Goal: Information Seeking & Learning: Learn about a topic

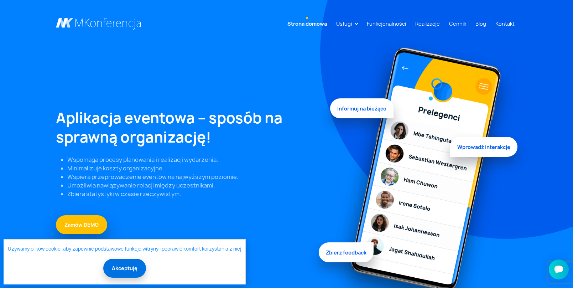
click at [126, 273] on button "Akceptuję" at bounding box center [124, 268] width 43 height 19
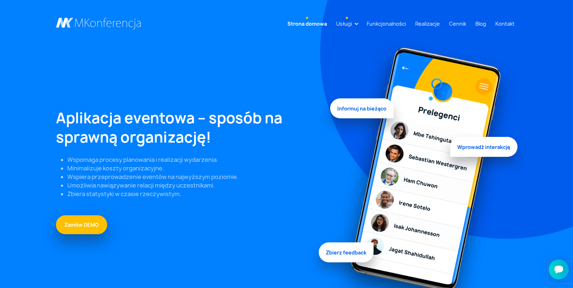
click at [349, 20] on link "Usługi" at bounding box center [344, 23] width 21 height 13
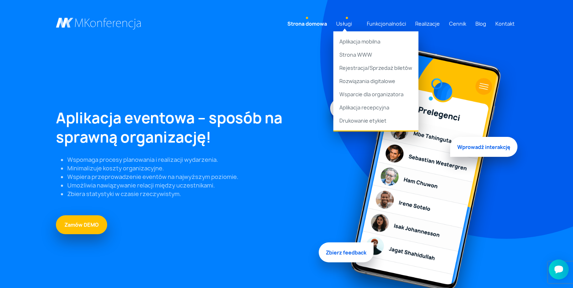
click at [349, 19] on link "Usługi" at bounding box center [344, 23] width 21 height 13
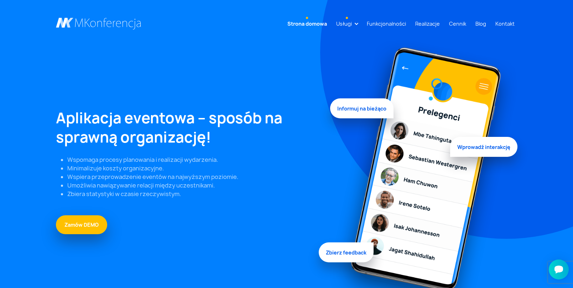
click at [348, 18] on link "Usługi" at bounding box center [344, 23] width 21 height 13
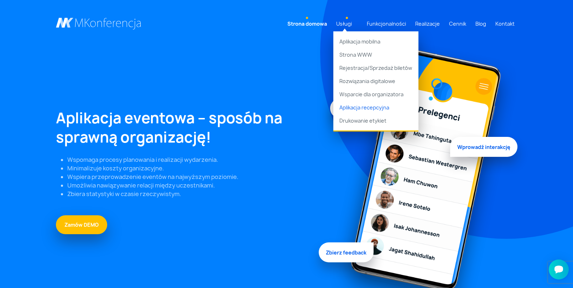
click at [356, 107] on link "Aplikacja recepcyjna" at bounding box center [376, 107] width 85 height 13
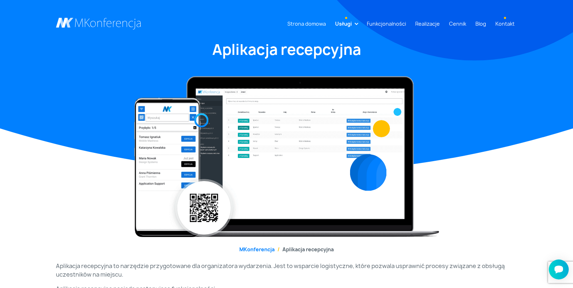
click at [507, 24] on link "Kontakt" at bounding box center [505, 23] width 25 height 13
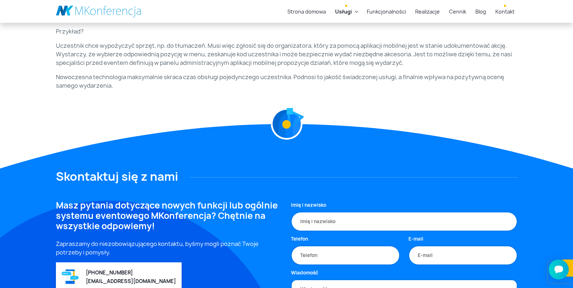
scroll to position [527, 0]
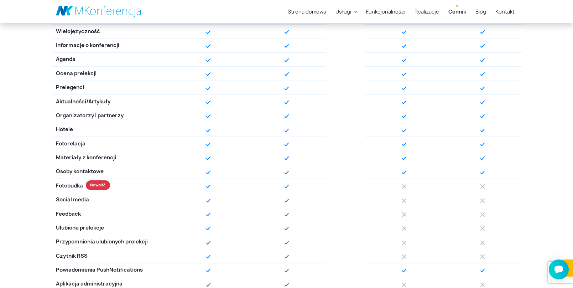
scroll to position [298, 0]
click at [102, 185] on div "Fotobudka" at bounding box center [111, 186] width 118 height 14
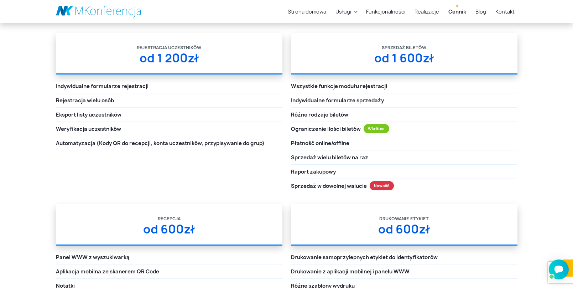
scroll to position [936, 0]
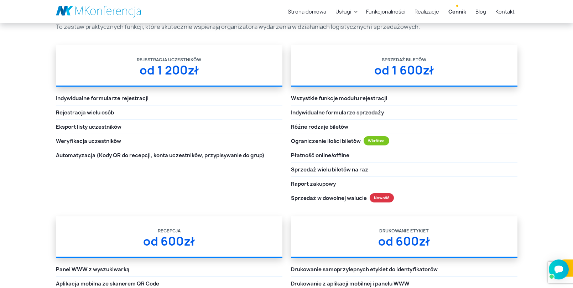
click at [404, 72] on div "od 1 600zł" at bounding box center [404, 74] width 227 height 22
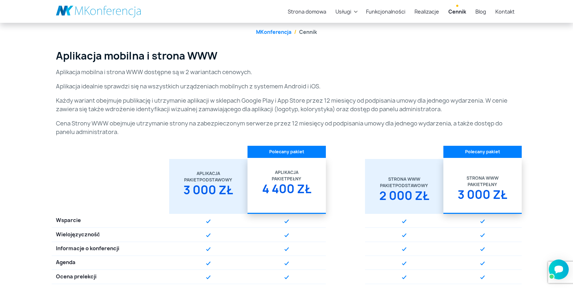
scroll to position [79, 0]
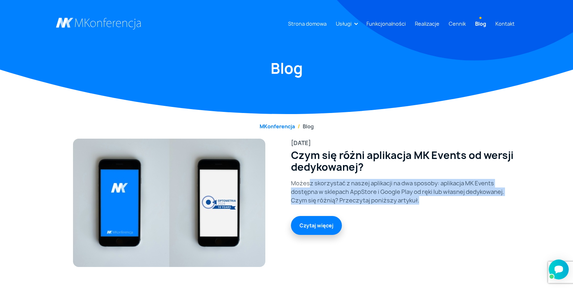
drag, startPoint x: 309, startPoint y: 184, endPoint x: 375, endPoint y: 205, distance: 69.4
click at [375, 205] on div "2024-08-29 Czym się różni aplikacja MK Events od wersji dedykowanej? Możesz sko…" at bounding box center [404, 203] width 235 height 128
click at [315, 226] on link "Czytaj więcej" at bounding box center [316, 224] width 51 height 19
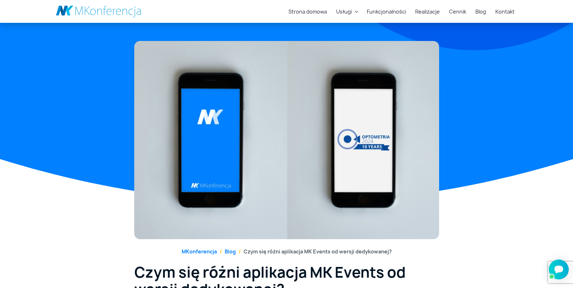
scroll to position [114, 0]
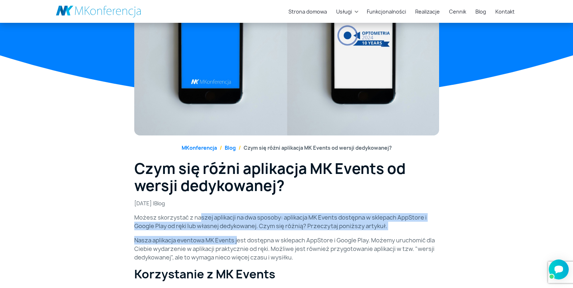
drag, startPoint x: 200, startPoint y: 215, endPoint x: 236, endPoint y: 241, distance: 44.8
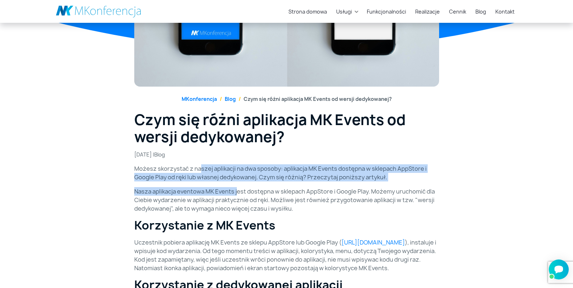
scroll to position [164, 0]
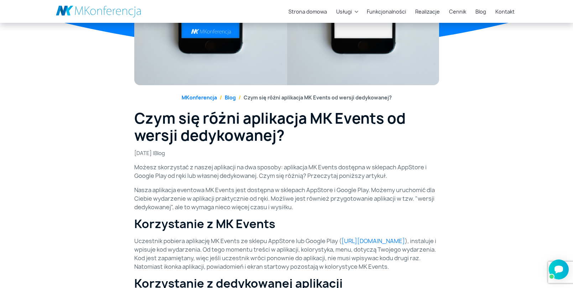
click at [168, 206] on p "Nasza aplikacja eventowa MK Events jest dostępna w sklepach AppStore i Google P…" at bounding box center [286, 199] width 305 height 26
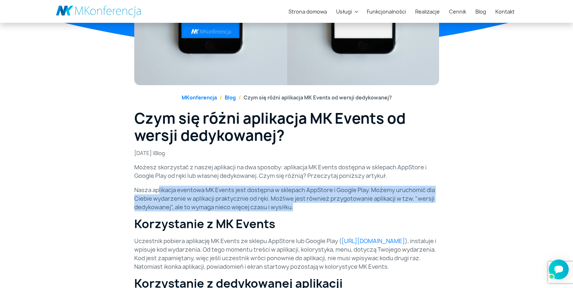
drag, startPoint x: 159, startPoint y: 189, endPoint x: 309, endPoint y: 211, distance: 150.9
click at [309, 211] on p "Nasza aplikacja eventowa MK Events jest dostępna w sklepach AppStore i Google P…" at bounding box center [286, 199] width 305 height 26
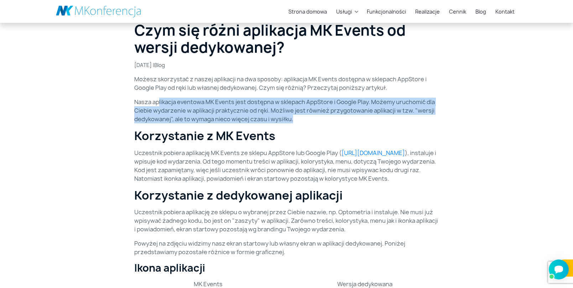
scroll to position [254, 0]
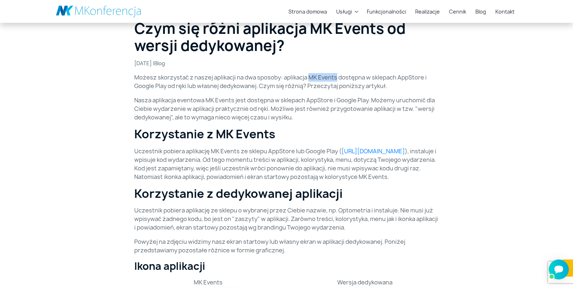
drag, startPoint x: 309, startPoint y: 78, endPoint x: 335, endPoint y: 77, distance: 26.4
click at [335, 77] on p "Możesz skorzystać z naszej aplikacji na dwa sposoby: aplikacja MK Events dostęp…" at bounding box center [286, 81] width 305 height 17
copy p "MK Events"
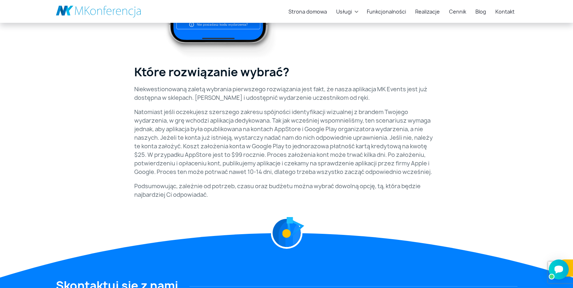
scroll to position [1256, 0]
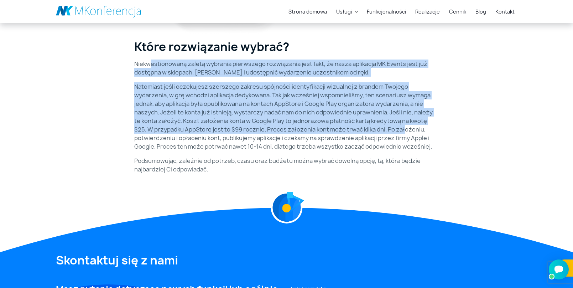
drag, startPoint x: 156, startPoint y: 73, endPoint x: 384, endPoint y: 138, distance: 237.1
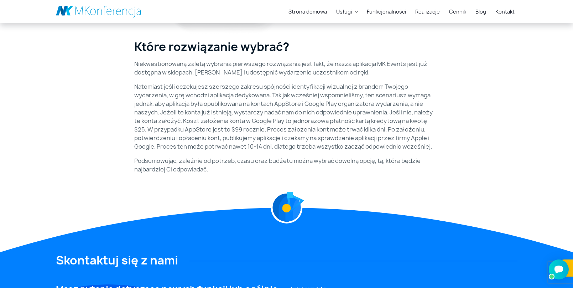
click at [375, 137] on p "Natomiast jeśli oczekujesz szerszego zakresu spójności identyfikacji wizualnej …" at bounding box center [286, 116] width 305 height 68
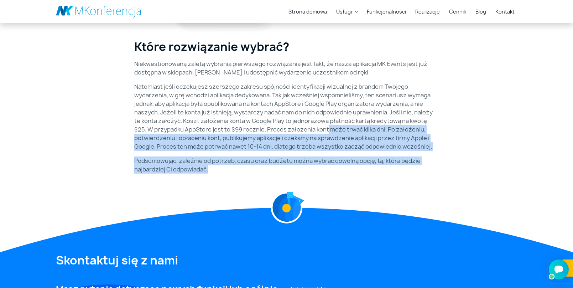
drag, startPoint x: 306, startPoint y: 134, endPoint x: 421, endPoint y: 180, distance: 123.1
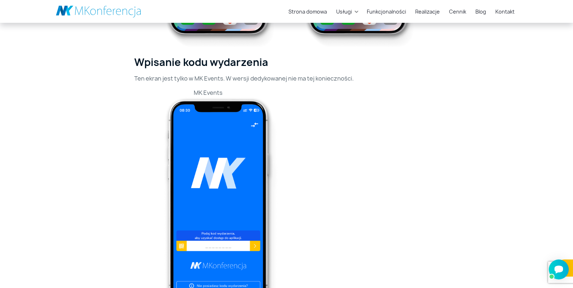
scroll to position [862, 0]
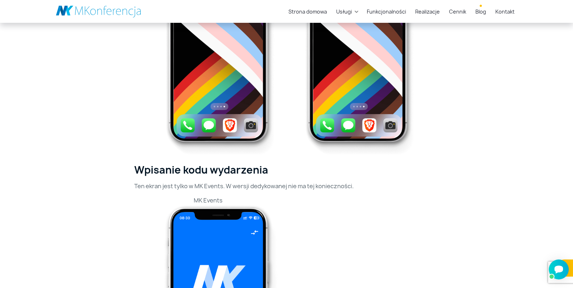
click at [483, 13] on link "Blog" at bounding box center [481, 11] width 16 height 13
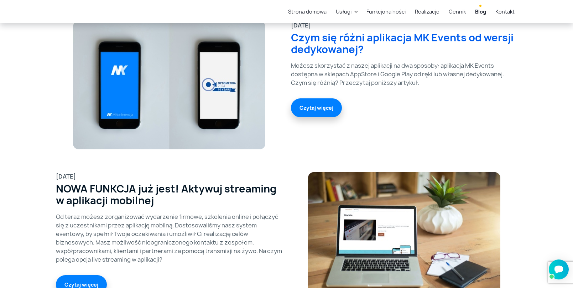
scroll to position [156, 0]
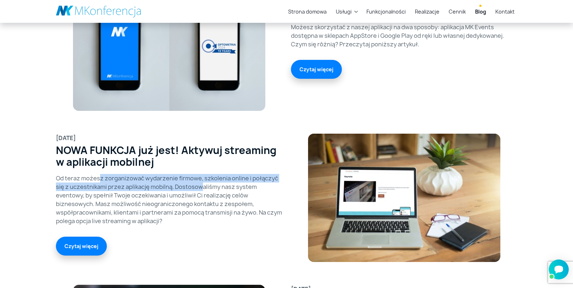
drag, startPoint x: 100, startPoint y: 178, endPoint x: 203, endPoint y: 184, distance: 102.5
click at [203, 184] on p "Od teraz możesz zorganizować wydarzenie firmowe, szkolenia online i połączyć si…" at bounding box center [169, 199] width 227 height 51
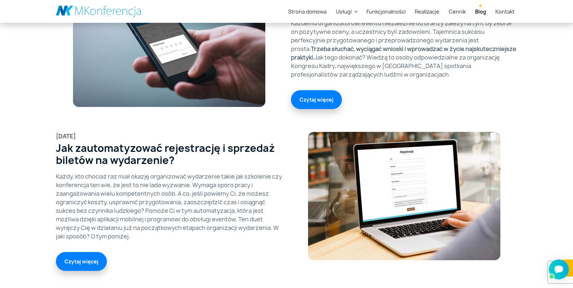
scroll to position [464, 0]
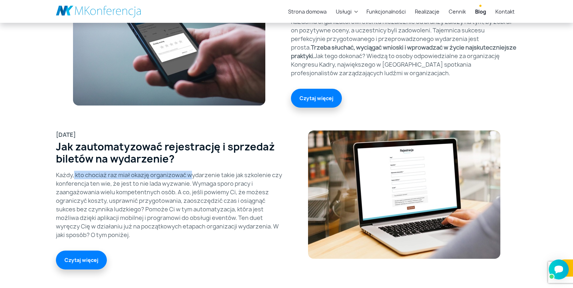
drag, startPoint x: 74, startPoint y: 175, endPoint x: 192, endPoint y: 174, distance: 118.3
click at [192, 174] on p "Każdy, kto chociaż raz miał okazję organizować wydarzenie takie jak szkolenie c…" at bounding box center [169, 205] width 227 height 68
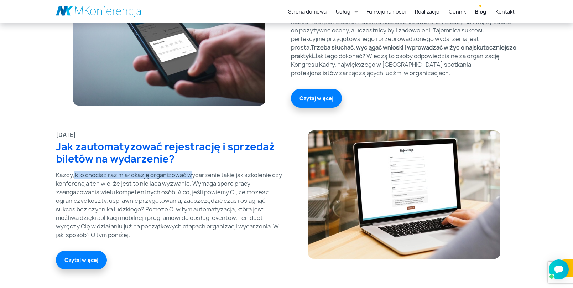
click at [163, 146] on link "Jak zautomatyzować rejestrację i sprzedaż biletów na wydarzenie?" at bounding box center [169, 153] width 227 height 24
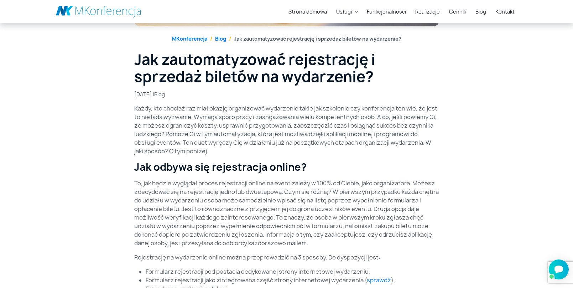
scroll to position [229, 0]
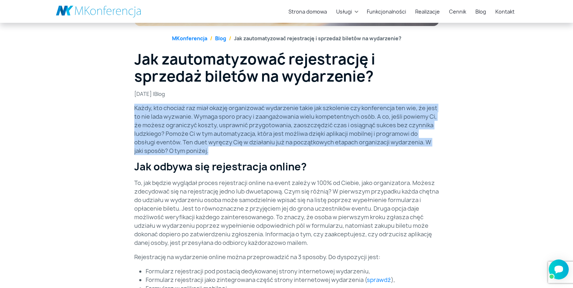
drag, startPoint x: 280, startPoint y: 104, endPoint x: 325, endPoint y: 151, distance: 65.8
click at [325, 151] on p "Każdy, kto chociaż raz miał okazję organizować wydarzenie takie jak szkolenie c…" at bounding box center [286, 129] width 305 height 51
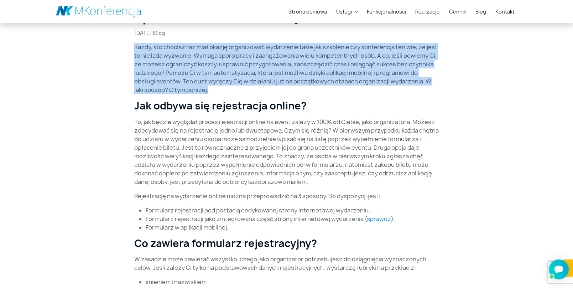
scroll to position [320, 0]
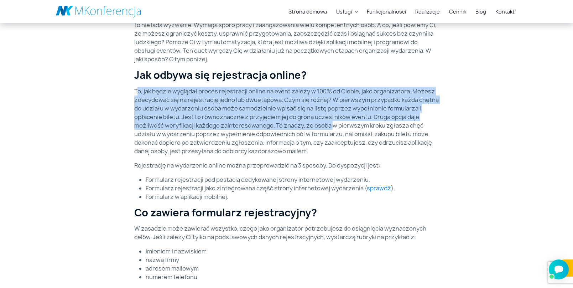
drag, startPoint x: 139, startPoint y: 91, endPoint x: 331, endPoint y: 125, distance: 195.4
click at [331, 125] on p "To, jak będzie wyglądał proces rejestracji online na event zależy w 100% od Cie…" at bounding box center [286, 121] width 305 height 68
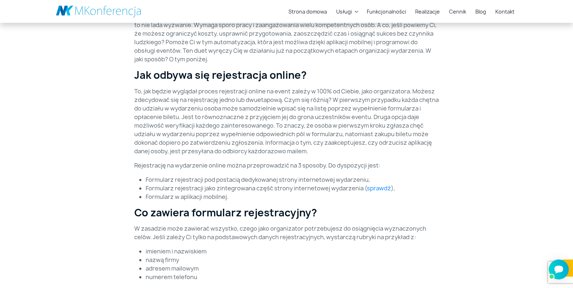
click at [423, 140] on p "To, jak będzie wyglądał proces rejestracji online na event zależy w 100% od Cie…" at bounding box center [286, 121] width 305 height 68
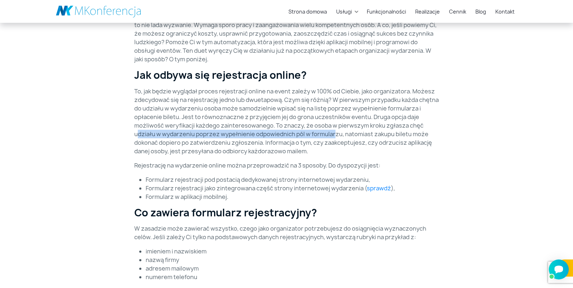
drag, startPoint x: 137, startPoint y: 131, endPoint x: 335, endPoint y: 132, distance: 198.5
click at [335, 132] on p "To, jak będzie wyglądał proces rejestracji online na event zależy w 100% od Cie…" at bounding box center [286, 121] width 305 height 68
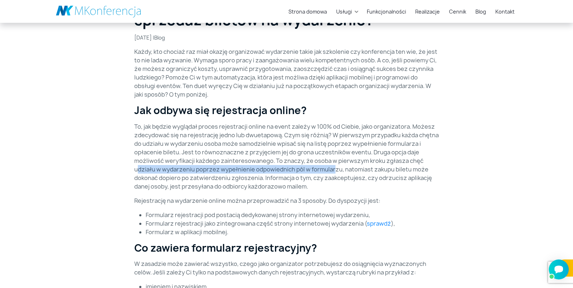
scroll to position [289, 0]
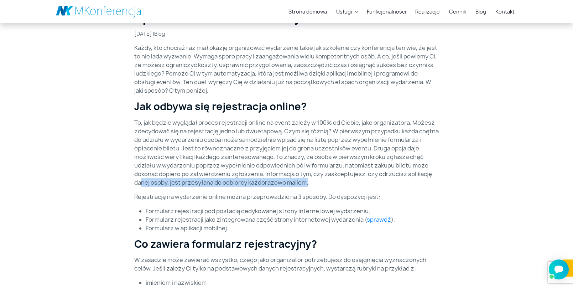
drag, startPoint x: 141, startPoint y: 183, endPoint x: 317, endPoint y: 184, distance: 176.4
click at [317, 184] on p "To, jak będzie wyglądał proces rejestracji online na event zależy w 100% od Cie…" at bounding box center [286, 152] width 305 height 68
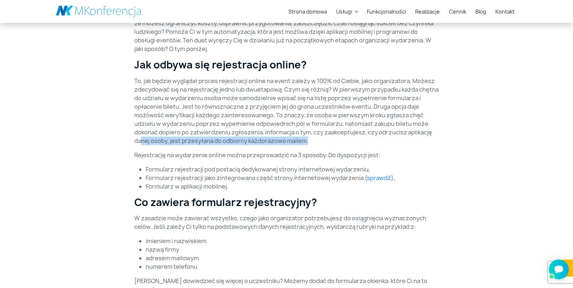
scroll to position [362, 0]
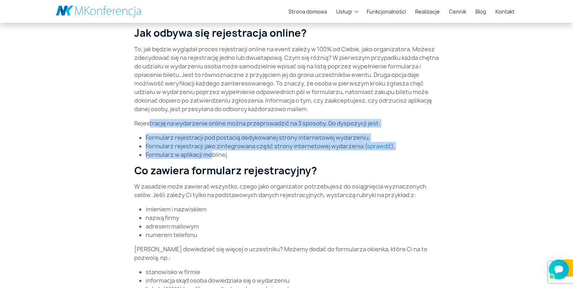
drag, startPoint x: 175, startPoint y: 124, endPoint x: 285, endPoint y: 147, distance: 112.9
click at [378, 147] on link "sprawdź" at bounding box center [379, 146] width 24 height 8
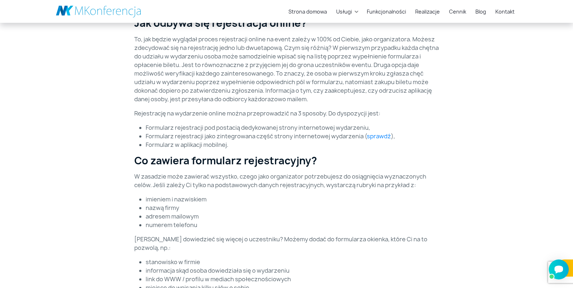
scroll to position [393, 0]
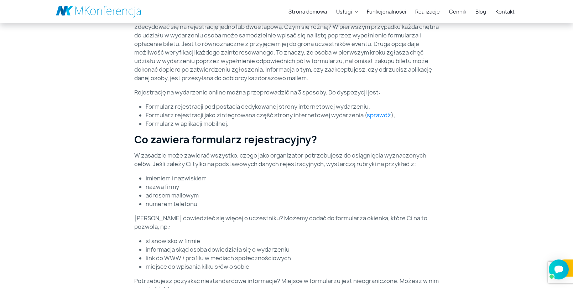
drag, startPoint x: 171, startPoint y: 219, endPoint x: 402, endPoint y: 220, distance: 230.9
click at [402, 220] on p "[PERSON_NAME] dowiedzieć się więcej o uczestniku? Możemy dodać do formularza ok…" at bounding box center [286, 222] width 305 height 17
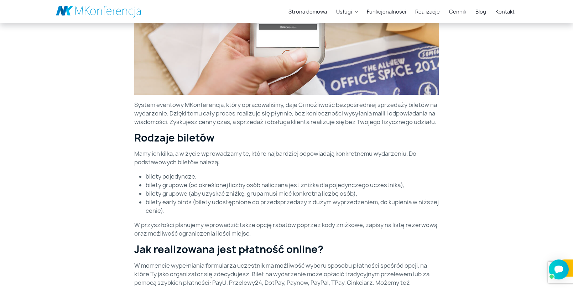
scroll to position [866, 0]
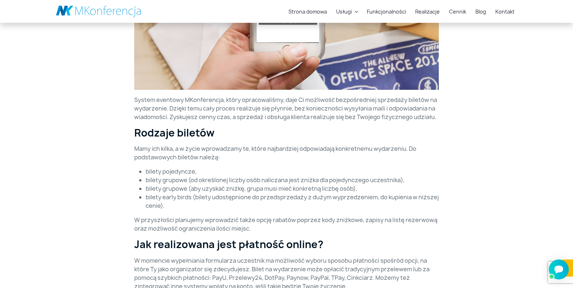
drag, startPoint x: 321, startPoint y: 207, endPoint x: 479, endPoint y: 206, distance: 157.9
click at [479, 206] on div "Jak zautomatyzować rejestrację i sprzedaż biletów na wydarzenie? [DATE] | Blog …" at bounding box center [287, 2] width 470 height 1179
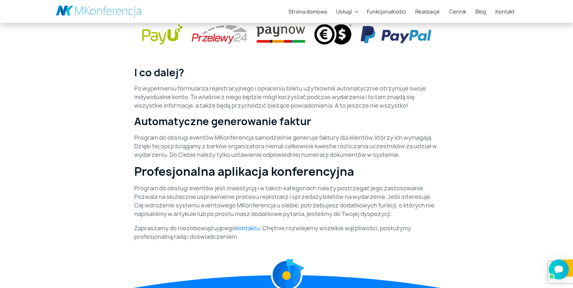
scroll to position [1226, 0]
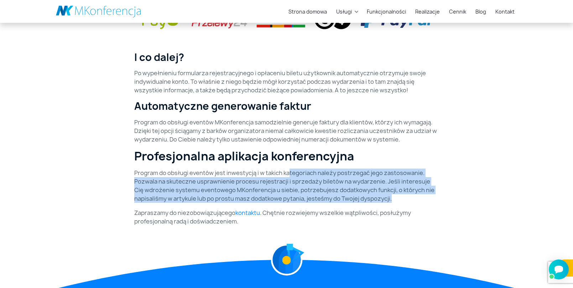
drag, startPoint x: 308, startPoint y: 166, endPoint x: 406, endPoint y: 192, distance: 101.6
click at [406, 192] on p "Program do obsługi eventów jest inwestycją i w takich kategoriach należy postrz…" at bounding box center [286, 186] width 305 height 34
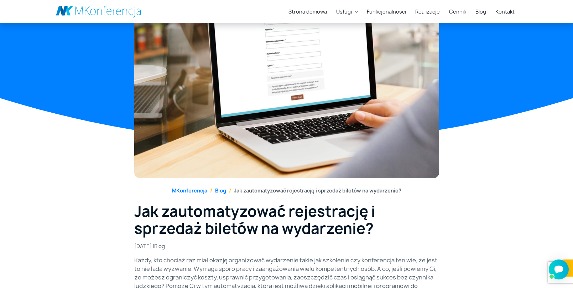
scroll to position [0, 0]
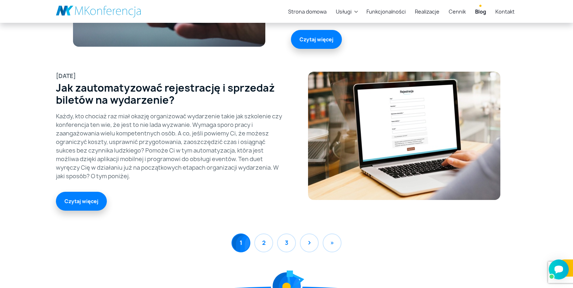
scroll to position [598, 0]
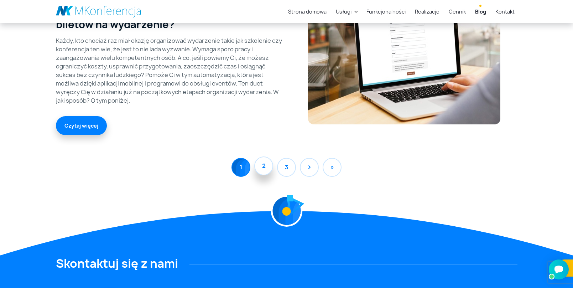
click at [260, 168] on link "2" at bounding box center [263, 165] width 19 height 19
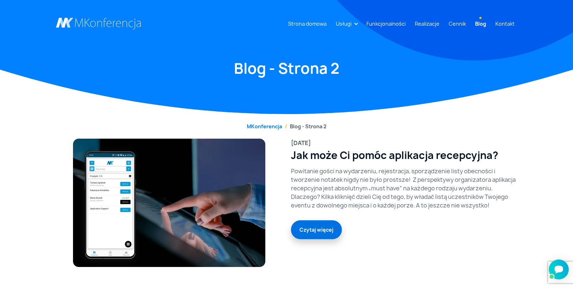
click at [340, 235] on link "Czytaj więcej" at bounding box center [316, 229] width 51 height 19
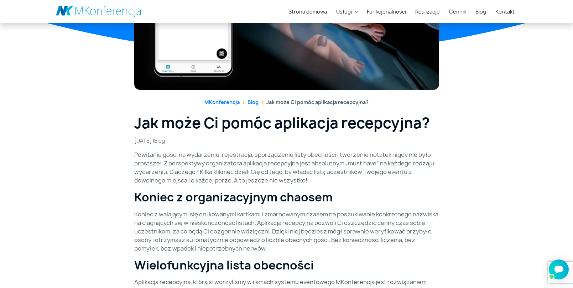
scroll to position [173, 0]
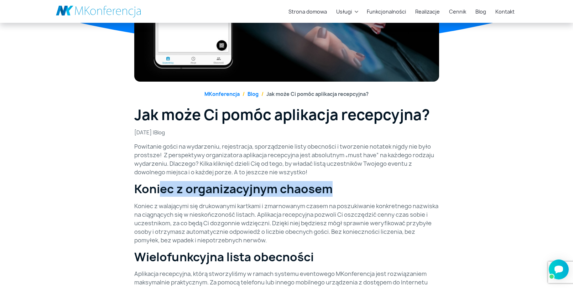
drag, startPoint x: 160, startPoint y: 188, endPoint x: 370, endPoint y: 193, distance: 209.9
click at [370, 193] on h2 "Koniec z organizacyjnym chaosem" at bounding box center [286, 189] width 305 height 14
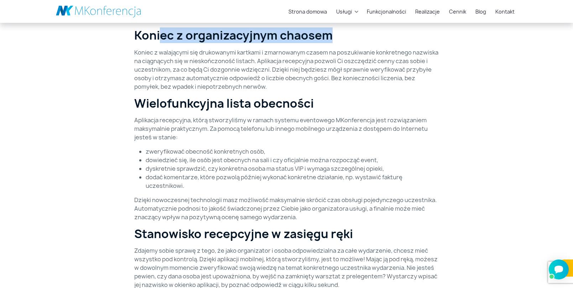
scroll to position [331, 0]
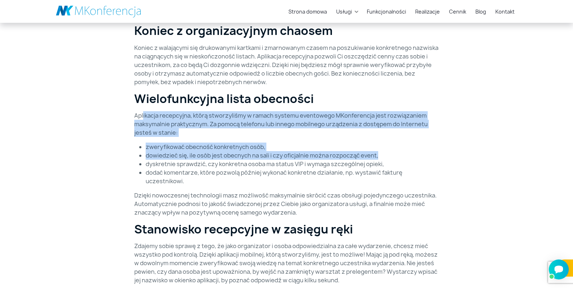
drag, startPoint x: 143, startPoint y: 118, endPoint x: 394, endPoint y: 159, distance: 254.2
click at [394, 159] on div "Powitanie gości na wydarzeniu, rejestracja, sporządzenie listy obecności i twor…" at bounding box center [286, 218] width 305 height 468
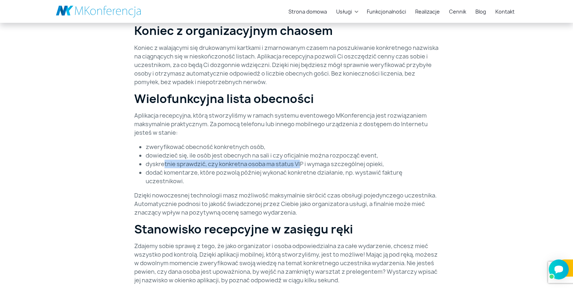
drag, startPoint x: 164, startPoint y: 166, endPoint x: 299, endPoint y: 163, distance: 135.1
click at [299, 163] on li "dyskretnie sprawdzić, czy konkretna osoba ma status VIP i wymaga szczególnej op…" at bounding box center [293, 164] width 294 height 9
drag, startPoint x: 288, startPoint y: 165, endPoint x: 359, endPoint y: 164, distance: 71.3
click at [288, 165] on li "dyskretnie sprawdzić, czy konkretna osoba ma status VIP i wymaga szczególnej op…" at bounding box center [293, 164] width 294 height 9
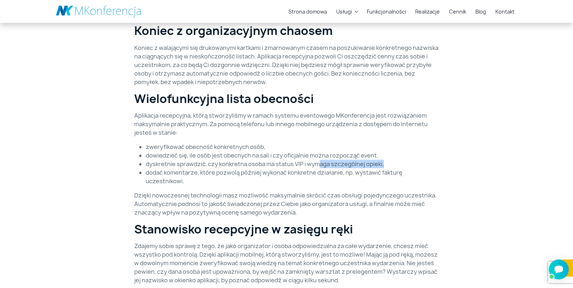
drag, startPoint x: 320, startPoint y: 162, endPoint x: 420, endPoint y: 166, distance: 99.5
click at [420, 166] on li "dyskretnie sprawdzić, czy konkretna osoba ma status VIP i wymaga szczególnej op…" at bounding box center [293, 164] width 294 height 9
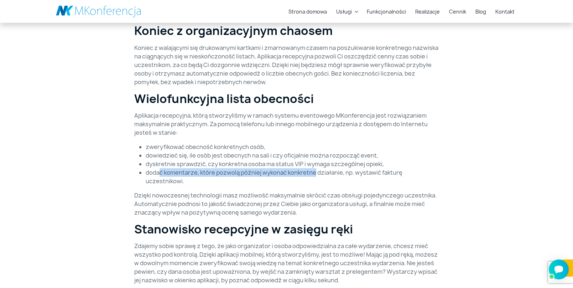
drag, startPoint x: 161, startPoint y: 170, endPoint x: 313, endPoint y: 174, distance: 152.2
click at [313, 174] on li "dodać komentarze, które pozwolą później wykonać konkretne działanie, np. wystaw…" at bounding box center [293, 176] width 294 height 17
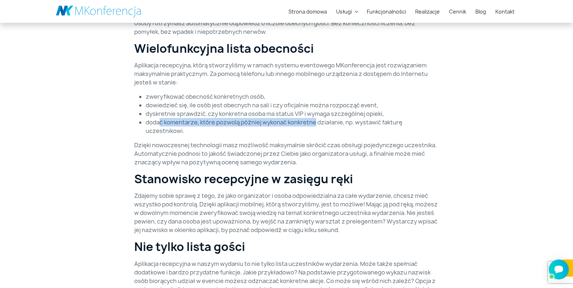
scroll to position [418, 0]
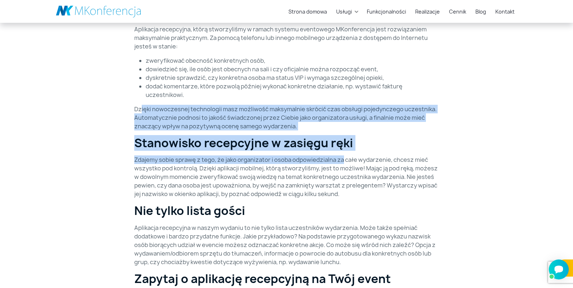
drag, startPoint x: 146, startPoint y: 113, endPoint x: 342, endPoint y: 162, distance: 201.8
click at [342, 162] on div "Powitanie gości na wydarzeniu, rejestracja, sporządzenie listy obecności i twor…" at bounding box center [286, 132] width 305 height 468
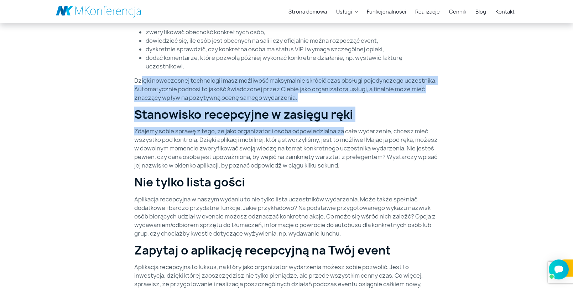
scroll to position [460, 0]
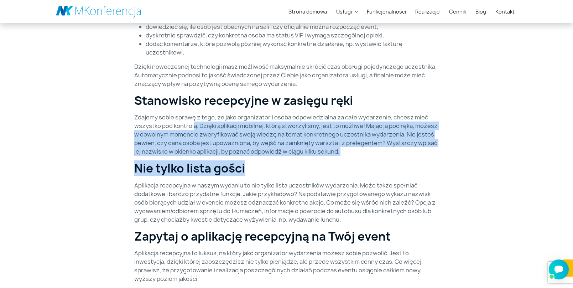
drag, startPoint x: 193, startPoint y: 125, endPoint x: 462, endPoint y: 165, distance: 271.9
click at [462, 165] on div "Jak może Ci pomóc aplikacja recepcyjna? 2019-09-13 | Blog Powitanie gości na wy…" at bounding box center [287, 74] width 470 height 510
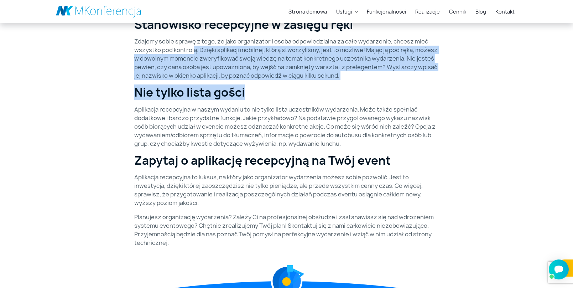
scroll to position [556, 0]
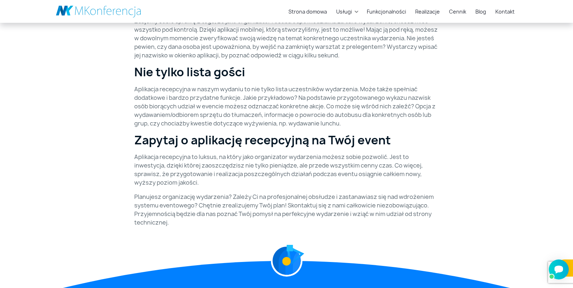
click at [145, 88] on p "Aplikacja recepcyjna w naszym wydaniu to nie tylko lista uczestników wydarzenia…" at bounding box center [286, 106] width 305 height 43
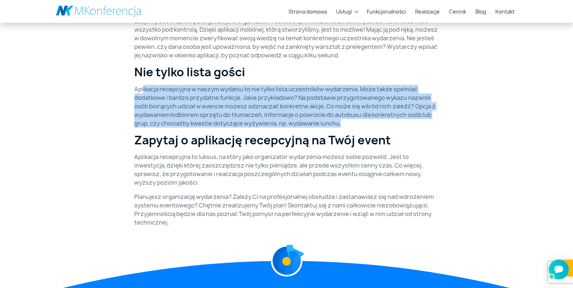
drag, startPoint x: 143, startPoint y: 90, endPoint x: 367, endPoint y: 126, distance: 227.4
click at [367, 126] on p "Aplikacja recepcyjna w naszym wydaniu to nie tylko lista uczestników wydarzenia…" at bounding box center [286, 106] width 305 height 43
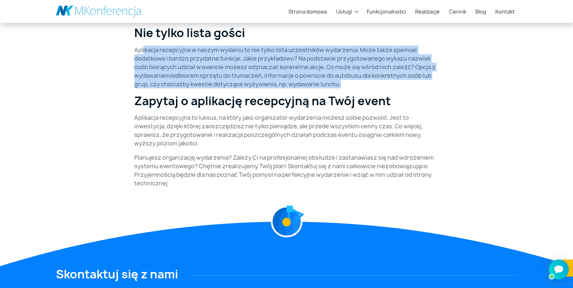
scroll to position [597, 0]
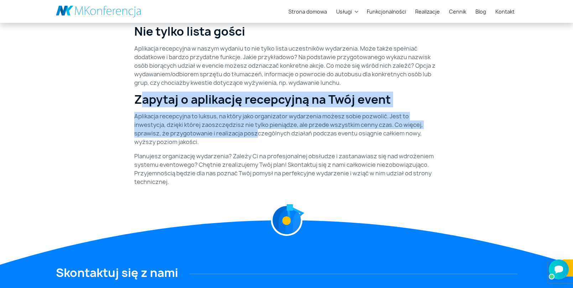
drag, startPoint x: 144, startPoint y: 102, endPoint x: 221, endPoint y: 132, distance: 82.2
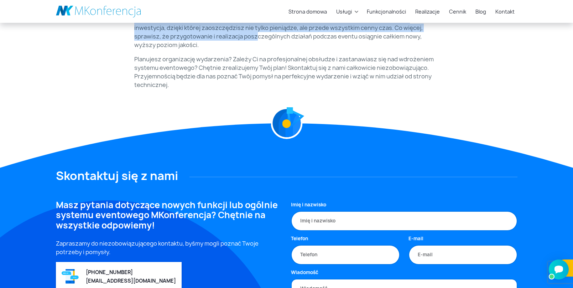
scroll to position [694, 0]
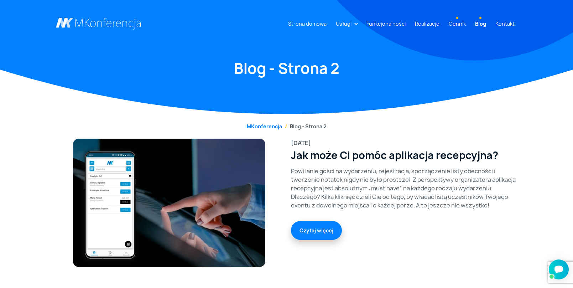
click at [461, 23] on link "Cennik" at bounding box center [457, 23] width 23 height 13
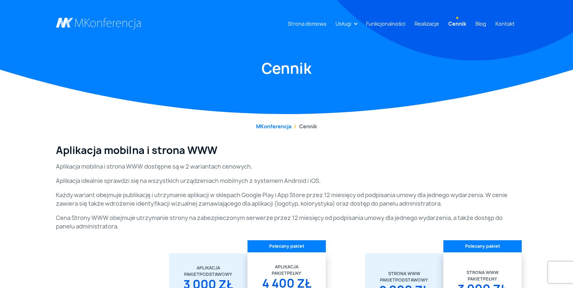
click at [427, 24] on link "Realizacje" at bounding box center [427, 23] width 30 height 13
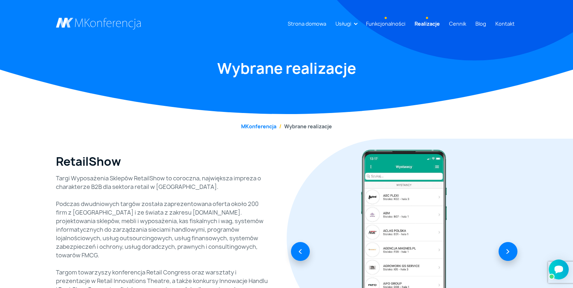
click at [397, 23] on link "Funkcjonalności" at bounding box center [385, 23] width 45 height 13
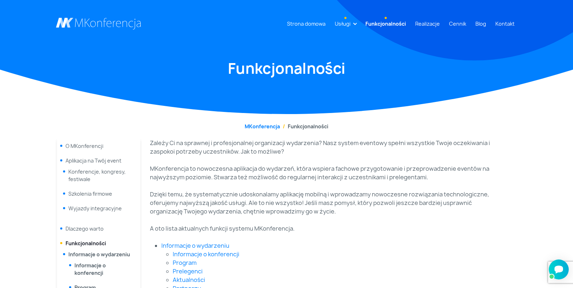
click at [353, 22] on link "Usługi" at bounding box center [342, 23] width 21 height 13
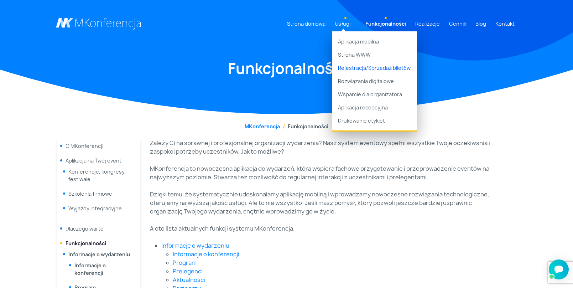
click at [379, 67] on link "Rejestracja/Sprzedaż biletów" at bounding box center [374, 67] width 85 height 13
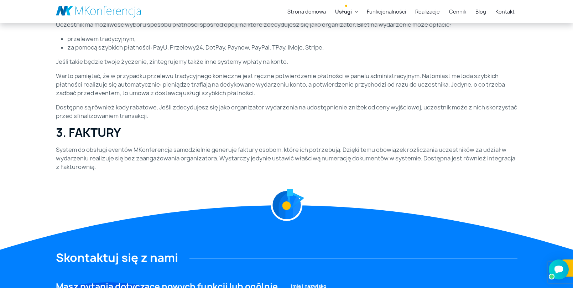
scroll to position [547, 0]
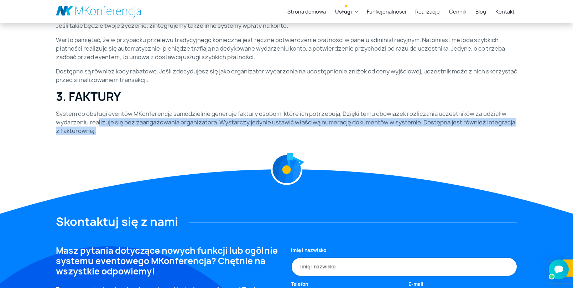
drag, startPoint x: 98, startPoint y: 125, endPoint x: 401, endPoint y: 139, distance: 302.9
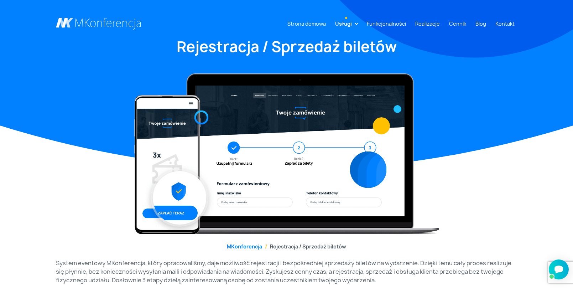
scroll to position [0, 0]
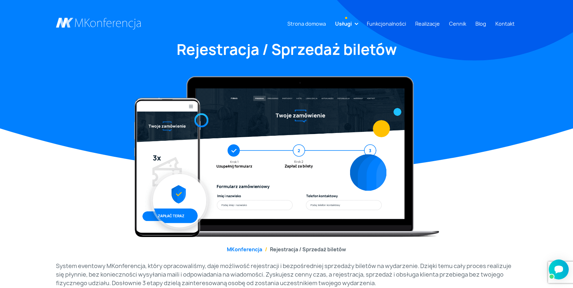
click at [344, 22] on link "Usługi" at bounding box center [343, 23] width 22 height 13
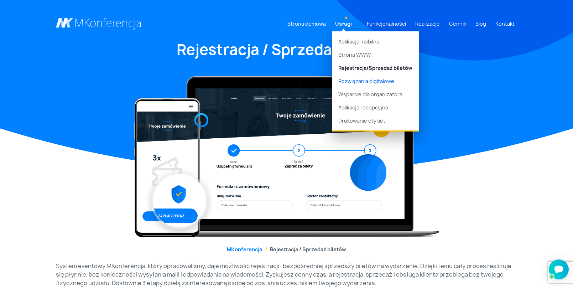
click at [394, 81] on link "Rozwiązania digitalowe" at bounding box center [375, 80] width 87 height 13
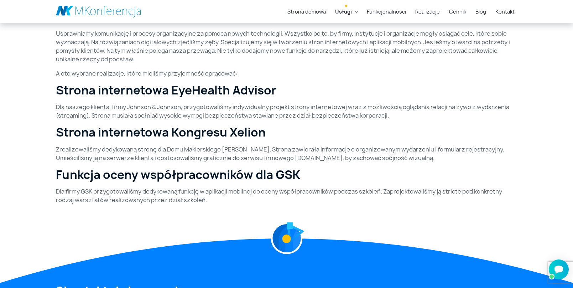
scroll to position [243, 0]
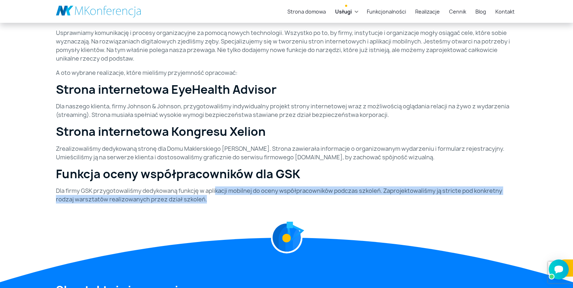
drag, startPoint x: 219, startPoint y: 189, endPoint x: 515, endPoint y: 201, distance: 296.3
click at [516, 202] on p "Dla firmy GSK przygotowaliśmy dedykowaną funkcję w aplikacji mobilnej do oceny …" at bounding box center [287, 194] width 462 height 17
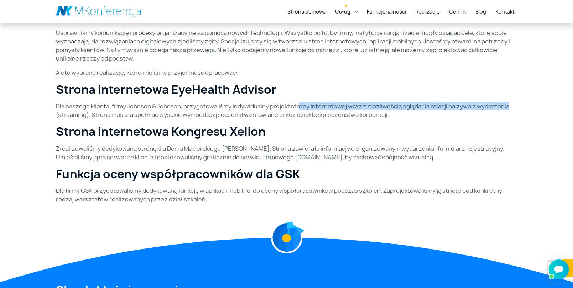
drag, startPoint x: 296, startPoint y: 105, endPoint x: 506, endPoint y: 107, distance: 209.9
click at [506, 107] on p "Dla naszego klienta, firmy Johnson & Johnson, przygotowaliśmy indywidualny proj…" at bounding box center [287, 110] width 462 height 17
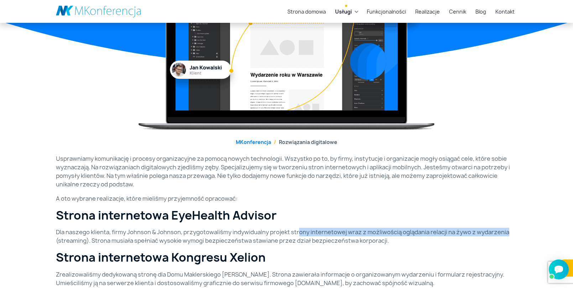
scroll to position [0, 0]
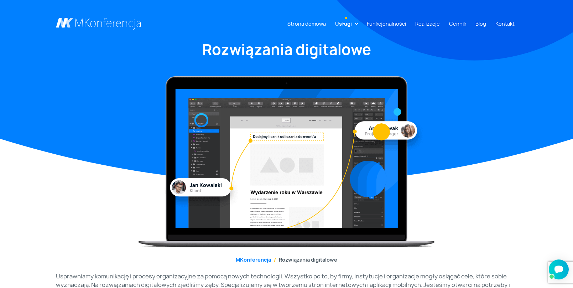
click at [345, 27] on link "Usługi" at bounding box center [343, 23] width 22 height 13
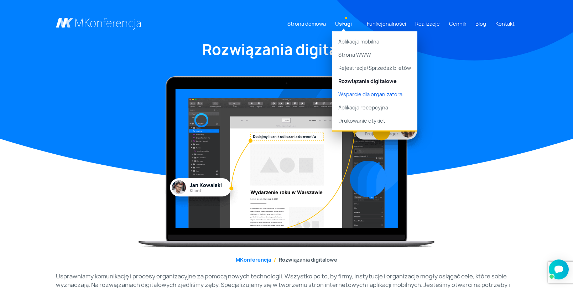
click at [381, 95] on link "Wsparcie dla organizatora" at bounding box center [374, 94] width 85 height 13
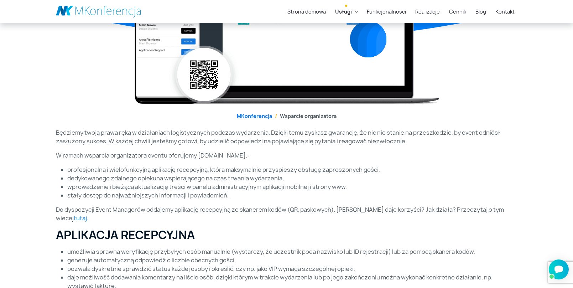
scroll to position [185, 0]
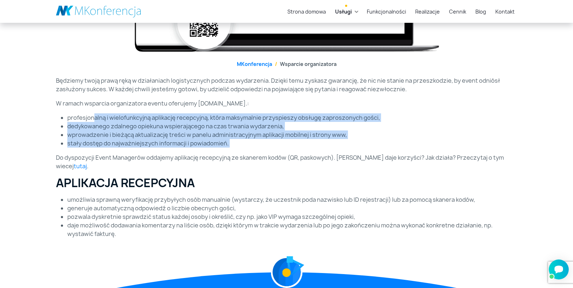
drag, startPoint x: 94, startPoint y: 117, endPoint x: 268, endPoint y: 150, distance: 176.6
click at [268, 150] on div "Będziemy twoją prawą ręką w działaniach logistycznych podczas wydarzenia. Dzięk…" at bounding box center [287, 159] width 470 height 167
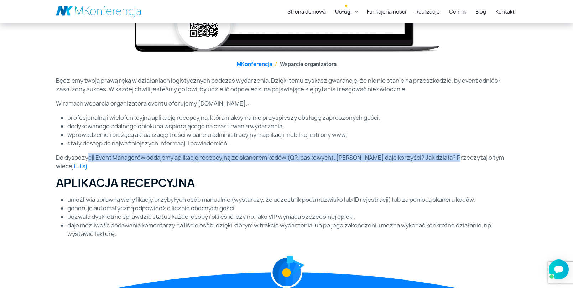
drag, startPoint x: 88, startPoint y: 158, endPoint x: 450, endPoint y: 157, distance: 361.7
click at [450, 157] on p "Do dyspozycji Event Managerów oddajemy aplikację recepcyjną ze skanerem kodów (…" at bounding box center [287, 161] width 462 height 17
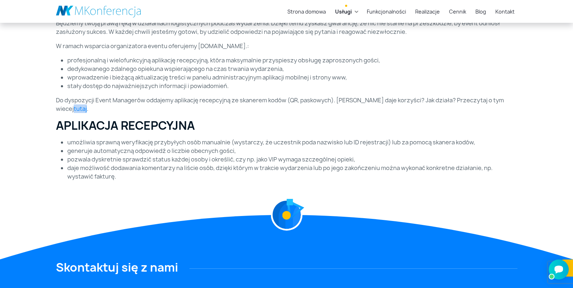
scroll to position [76, 0]
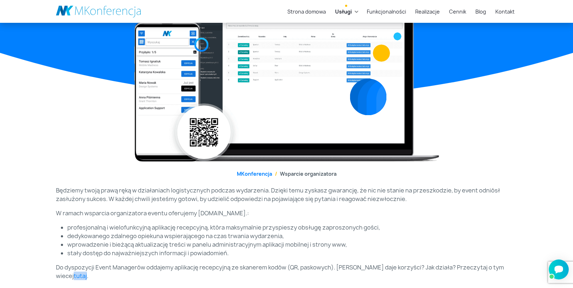
click at [347, 11] on link "Usługi" at bounding box center [343, 11] width 22 height 13
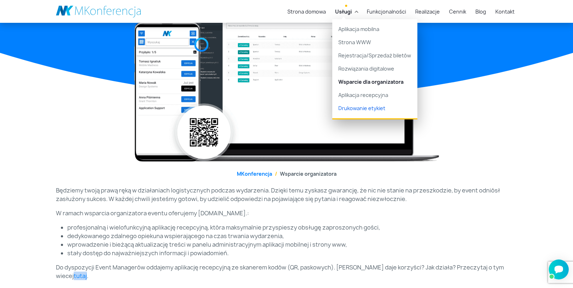
click at [383, 109] on link "Drukowanie etykiet" at bounding box center [374, 110] width 85 height 17
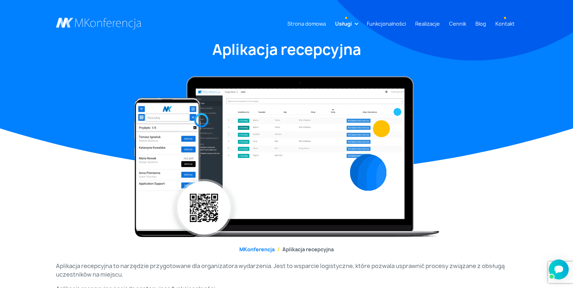
click at [505, 23] on link "Kontakt" at bounding box center [505, 23] width 25 height 13
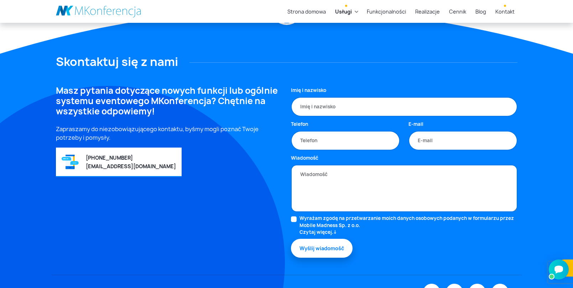
scroll to position [527, 0]
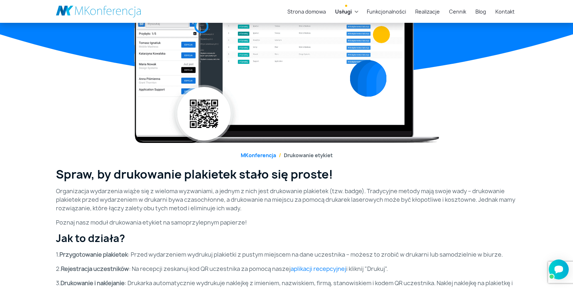
scroll to position [59, 0]
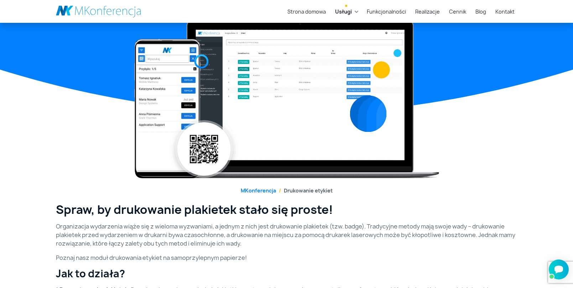
click at [341, 12] on link "Usługi" at bounding box center [343, 11] width 22 height 13
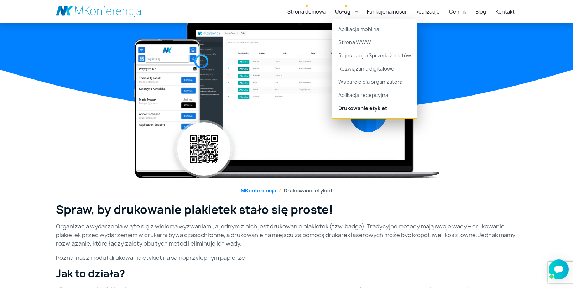
click at [312, 13] on link "Strona domowa" at bounding box center [307, 11] width 44 height 13
